Goal: Task Accomplishment & Management: Manage account settings

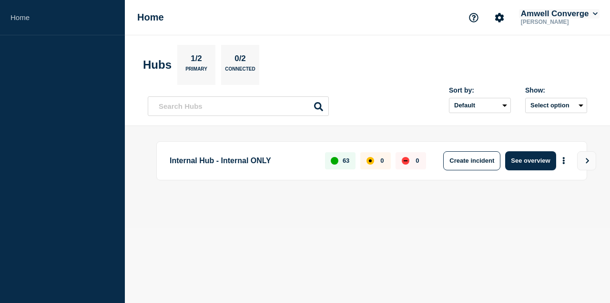
click at [590, 15] on button "Amwell Converge" at bounding box center [559, 14] width 81 height 10
click at [468, 233] on body "Home Home Amwell Converge Andrew Yelle Account Amwell Converge User User settin…" at bounding box center [305, 151] width 610 height 303
click at [145, 160] on icon "Show Connected Hubs" at bounding box center [148, 160] width 6 height 5
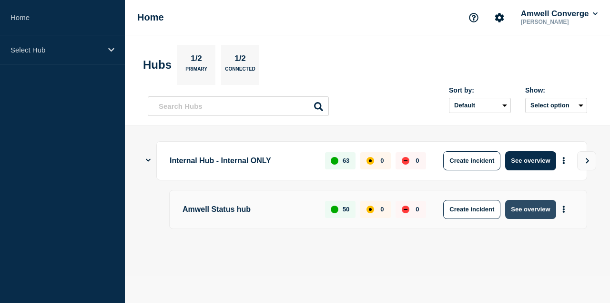
click at [538, 207] on button "See overview" at bounding box center [530, 209] width 51 height 19
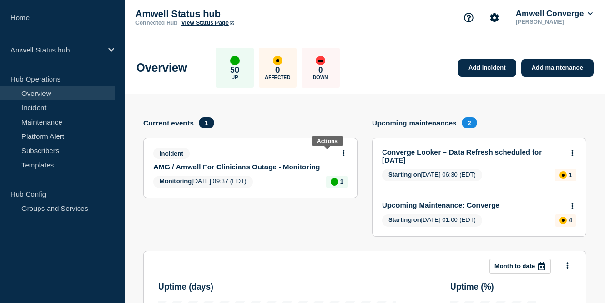
click at [343, 153] on icon at bounding box center [344, 153] width 2 height 6
click at [322, 189] on link "Update incident" at bounding box center [327, 188] width 46 height 8
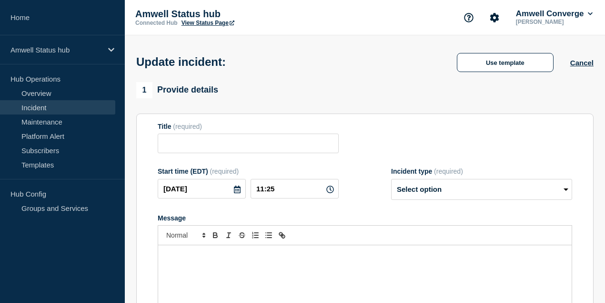
type input "AMG / Amwell For Clinicians Outage - Monitoring"
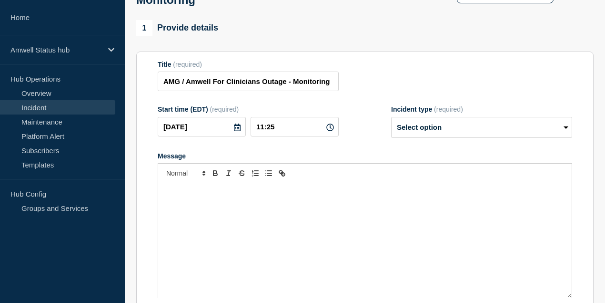
scroll to position [95, 0]
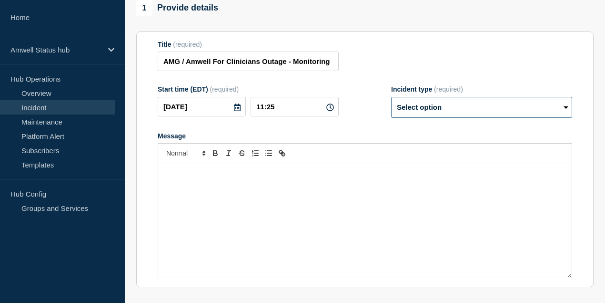
click at [478, 111] on select "Select option Investigating Identified Monitoring Resolved" at bounding box center [481, 107] width 181 height 21
select select "resolved"
click at [391, 101] on select "Select option Investigating Identified Monitoring Resolved" at bounding box center [481, 107] width 181 height 21
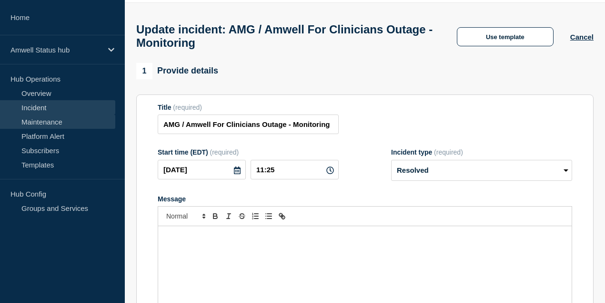
scroll to position [31, 0]
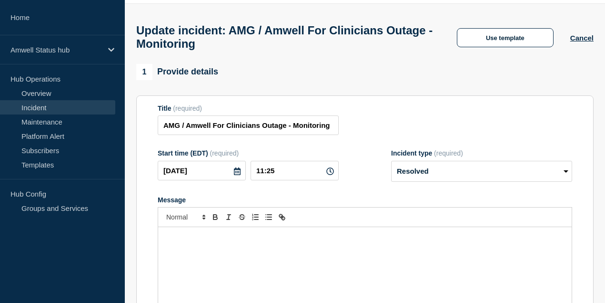
click at [234, 175] on icon at bounding box center [237, 171] width 7 height 8
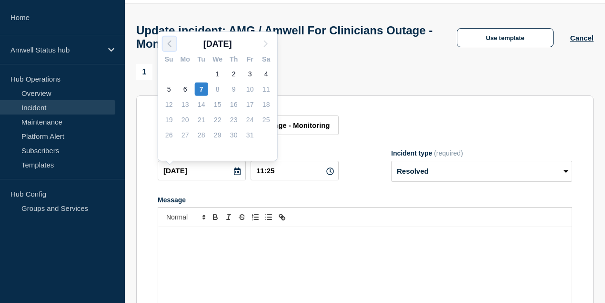
click at [169, 43] on polyline "button" at bounding box center [169, 44] width 3 height 6
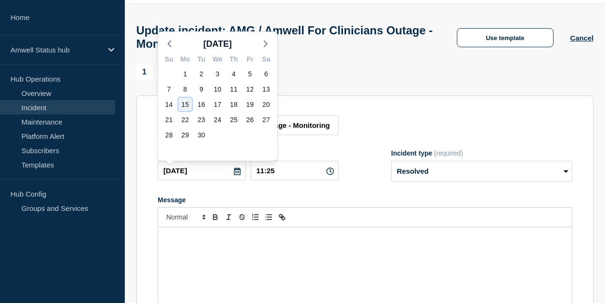
click at [187, 104] on div "15" at bounding box center [185, 104] width 13 height 13
type input "2025-09-15"
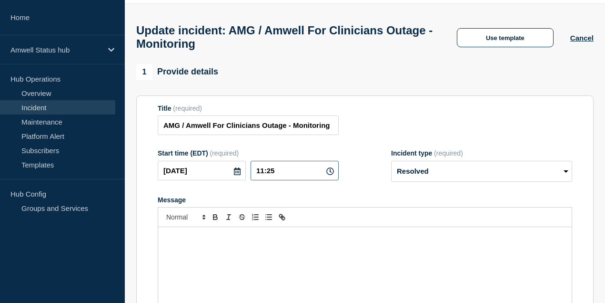
click at [291, 175] on input "11:25" at bounding box center [295, 171] width 88 height 20
drag, startPoint x: 291, startPoint y: 175, endPoint x: 230, endPoint y: 173, distance: 61.0
click at [230, 173] on div "2025-09-15 11:25" at bounding box center [248, 171] width 181 height 20
click at [327, 175] on icon at bounding box center [330, 171] width 8 height 8
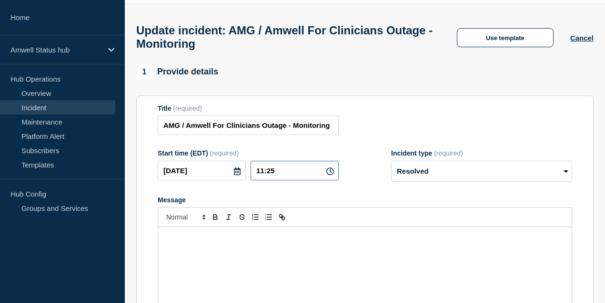
drag, startPoint x: 287, startPoint y: 174, endPoint x: 252, endPoint y: 175, distance: 35.3
click at [252, 175] on input "11:25" at bounding box center [295, 171] width 88 height 20
click at [326, 173] on icon at bounding box center [330, 171] width 8 height 8
click at [261, 174] on input "11:25" at bounding box center [295, 171] width 88 height 20
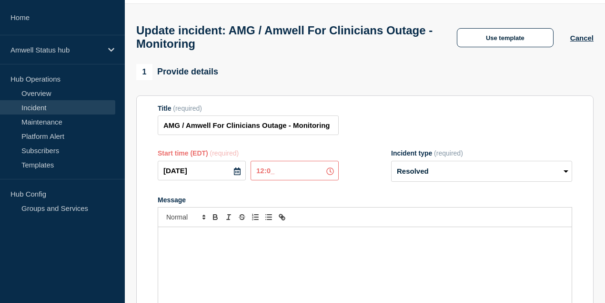
type input "12:00"
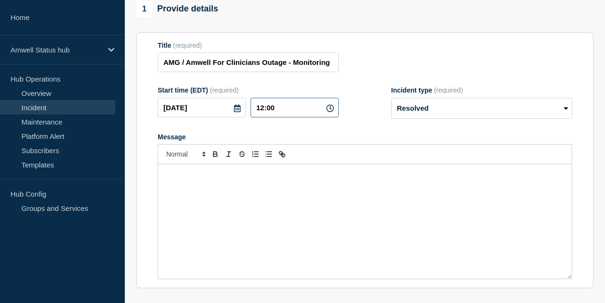
scroll to position [0, 0]
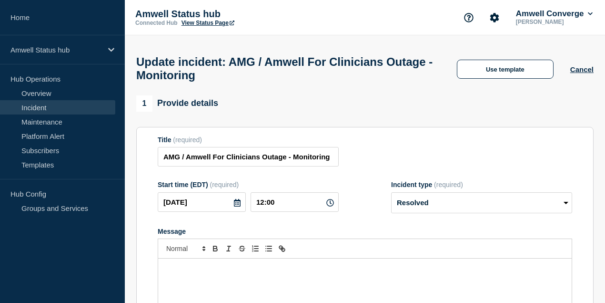
click at [221, 273] on p "Message" at bounding box center [364, 268] width 399 height 9
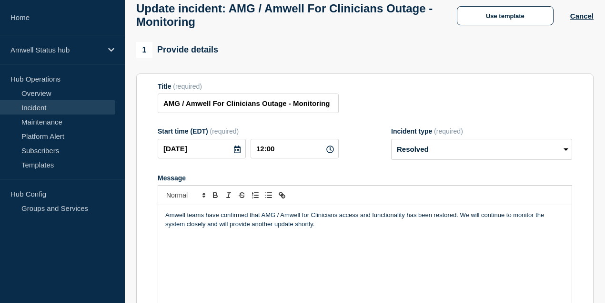
scroll to position [63, 0]
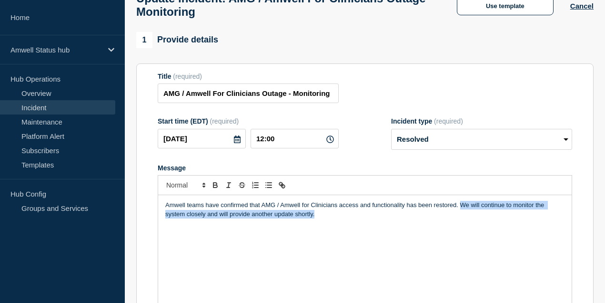
drag, startPoint x: 460, startPoint y: 210, endPoint x: 469, endPoint y: 219, distance: 13.1
click at [469, 218] on p "Amwell teams have confirmed that AMG / Amwell for Clinicians access and functio…" at bounding box center [364, 210] width 399 height 18
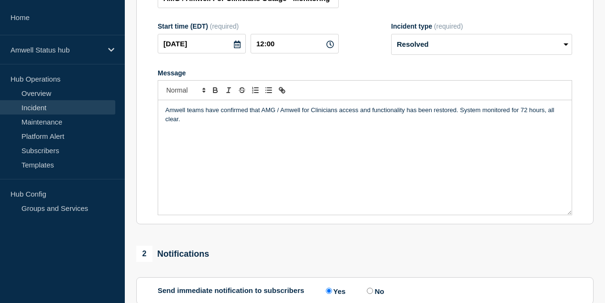
scroll to position [286, 0]
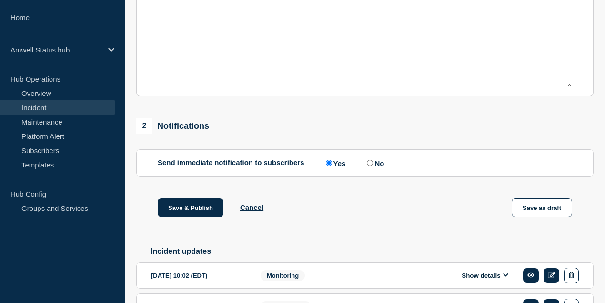
click at [371, 166] on input "No" at bounding box center [370, 163] width 6 height 6
radio input "true"
radio input "false"
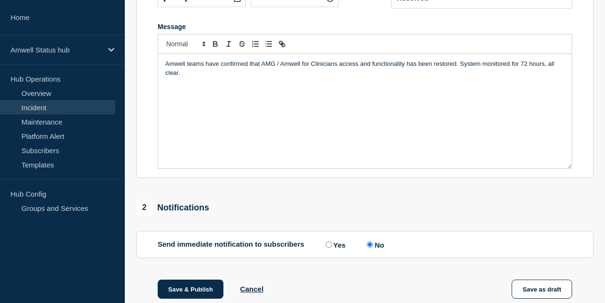
scroll to position [225, 0]
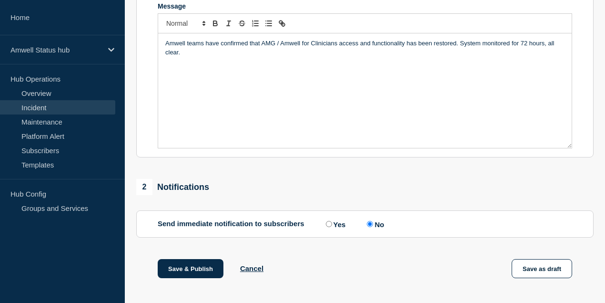
click at [547, 50] on p "Amwell teams have confirmed that AMG / Amwell for Clinicians access and functio…" at bounding box center [364, 48] width 399 height 18
click at [200, 271] on button "Save & Publish" at bounding box center [191, 268] width 66 height 19
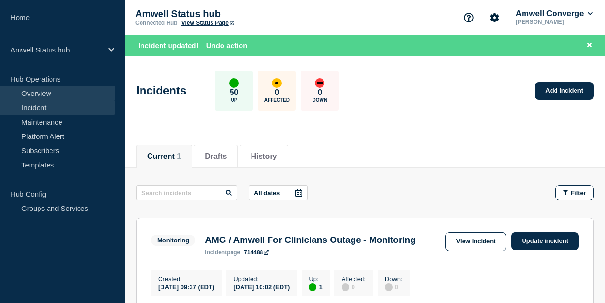
click at [46, 98] on link "Overview" at bounding box center [57, 93] width 115 height 14
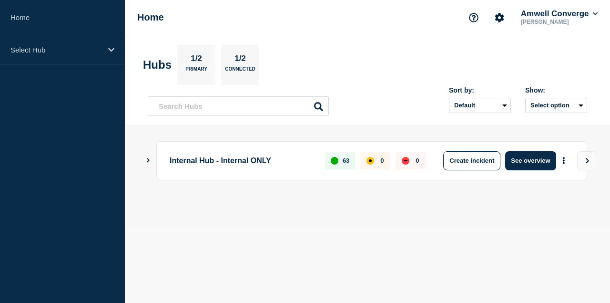
click at [151, 161] on icon "Show Connected Hubs" at bounding box center [148, 160] width 6 height 5
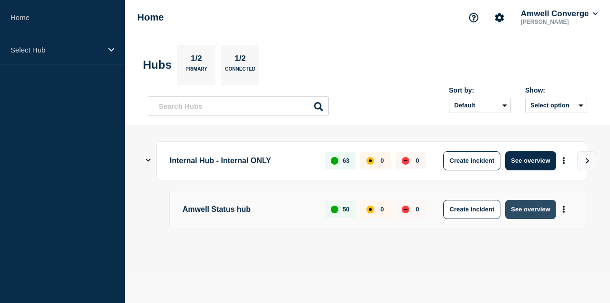
click at [529, 208] on button "See overview" at bounding box center [530, 209] width 51 height 19
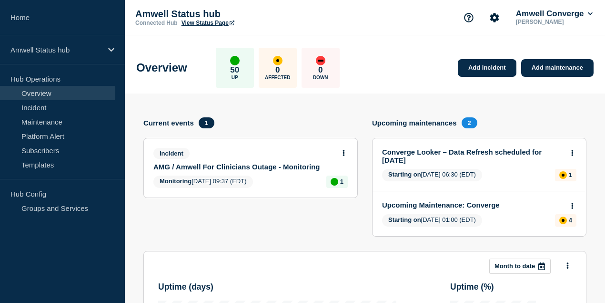
click at [188, 182] on span "Monitoring 2025-09-12 09:37 (EDT)" at bounding box center [203, 181] width 100 height 12
drag, startPoint x: 185, startPoint y: 182, endPoint x: 255, endPoint y: 183, distance: 70.0
click at [253, 183] on span "Monitoring 2025-09-12 09:37 (EDT)" at bounding box center [203, 181] width 100 height 12
click at [343, 152] on icon at bounding box center [344, 153] width 2 height 6
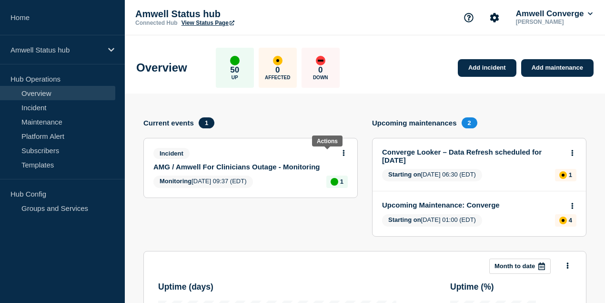
click at [343, 152] on icon at bounding box center [344, 153] width 2 height 6
click at [331, 177] on link "View incident" at bounding box center [323, 176] width 39 height 8
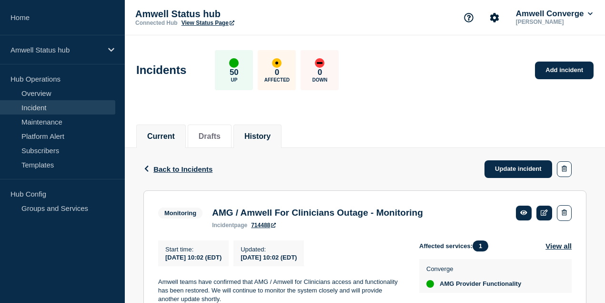
click at [271, 135] on button "History" at bounding box center [257, 136] width 26 height 9
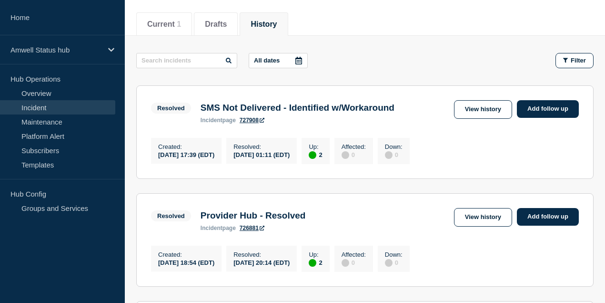
scroll to position [63, 0]
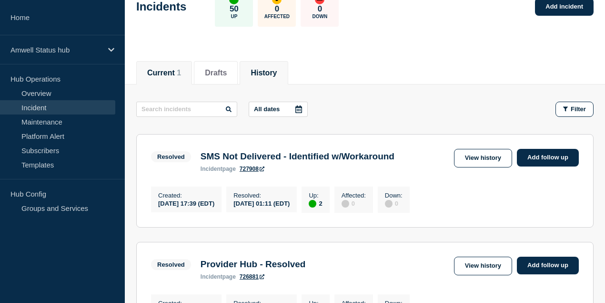
click at [168, 73] on button "Current 1" at bounding box center [164, 73] width 34 height 9
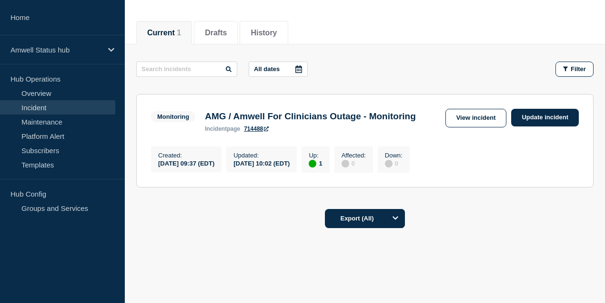
scroll to position [130, 0]
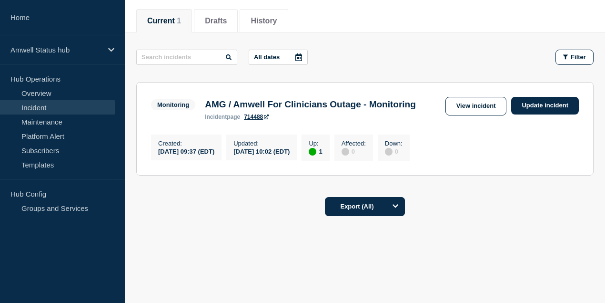
click at [221, 195] on div "Export (All)" at bounding box center [364, 203] width 457 height 27
click at [469, 97] on link "View incident" at bounding box center [476, 106] width 61 height 19
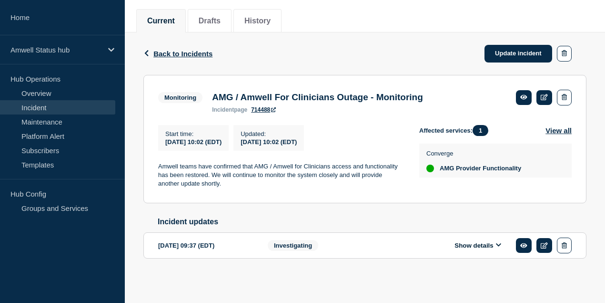
scroll to position [120, 0]
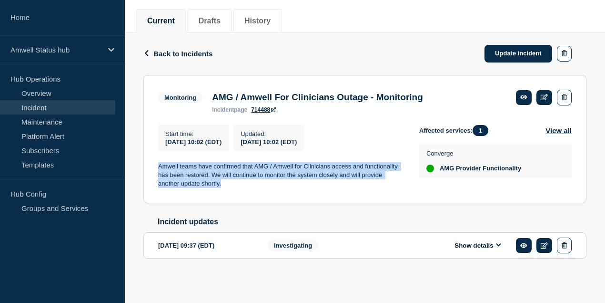
drag, startPoint x: 232, startPoint y: 183, endPoint x: 155, endPoint y: 164, distance: 79.2
click at [155, 164] on section "Monitoring AMG / Amwell For Clinicians Outage - Monitoring incident page 714488…" at bounding box center [364, 139] width 443 height 128
copy p "Amwell teams have confirmed that AMG / Amwell for Clinicians access and functio…"
click at [168, 50] on span "Back to Incidents" at bounding box center [182, 54] width 59 height 8
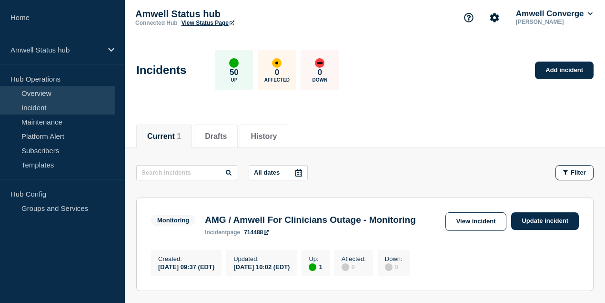
click at [41, 91] on link "Overview" at bounding box center [57, 93] width 115 height 14
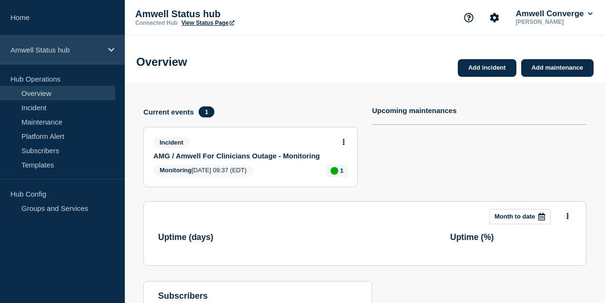
click at [64, 48] on p "Amwell Status hub" at bounding box center [55, 50] width 91 height 8
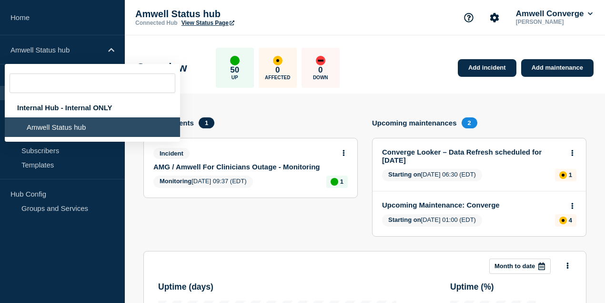
click at [63, 125] on li "Amwell Status hub" at bounding box center [92, 127] width 175 height 20
click at [401, 61] on div "Overview 50 Up 0 Affected 0 Down Add incident Add maintenance" at bounding box center [365, 64] width 479 height 58
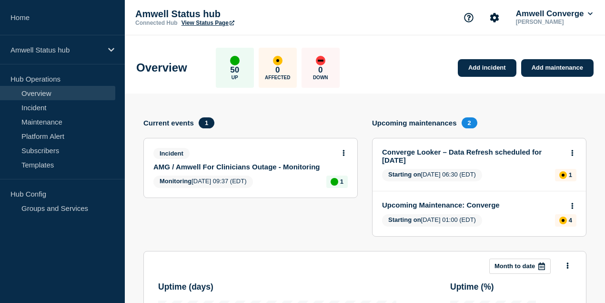
click at [260, 166] on link "AMG / Amwell For Clinicians Outage - Monitoring" at bounding box center [244, 166] width 182 height 8
click at [407, 86] on div "Overview 50 Up 0 Affected 0 Down Add incident Add maintenance" at bounding box center [365, 64] width 479 height 58
